Goal: Task Accomplishment & Management: Manage account settings

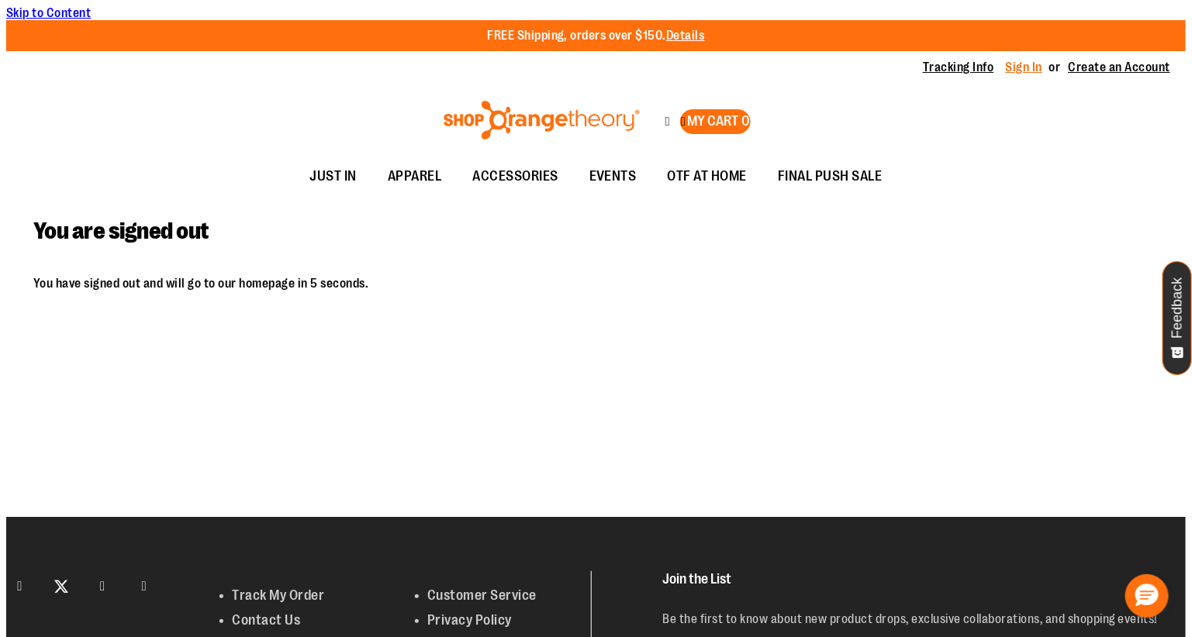
type input "**********"
click at [1035, 59] on link "Sign In" at bounding box center [1024, 67] width 37 height 17
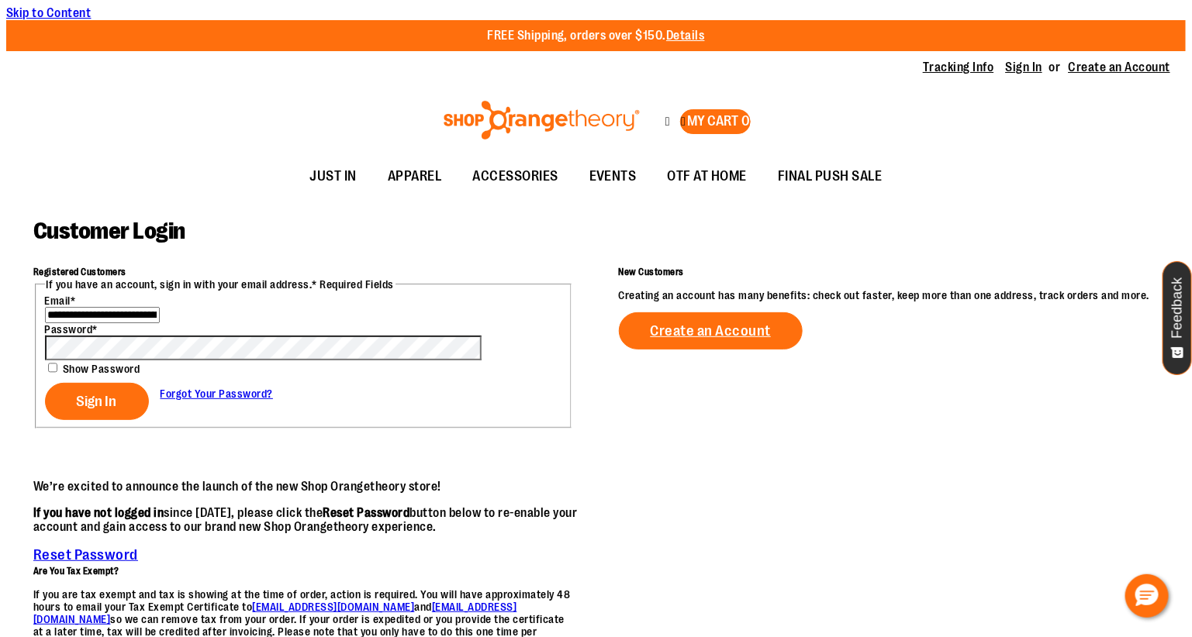
type input "**********"
click at [77, 410] on span "Sign In" at bounding box center [97, 401] width 40 height 17
